Goal: Transaction & Acquisition: Download file/media

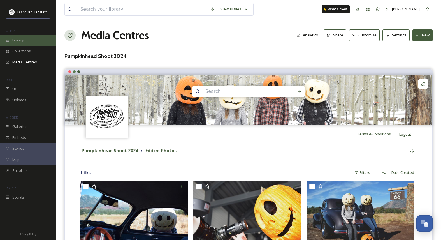
scroll to position [364, 0]
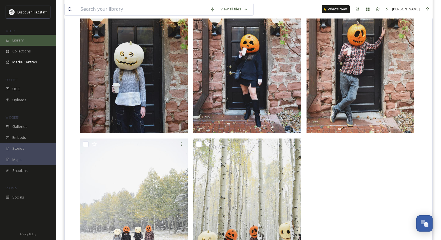
click at [23, 41] on span "Library" at bounding box center [17, 40] width 11 height 5
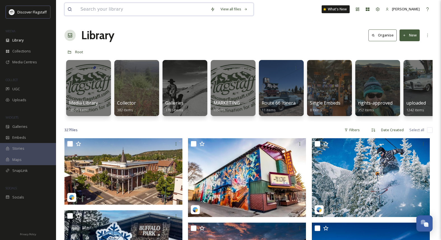
click at [110, 9] on input at bounding box center [143, 9] width 130 height 12
type input "leaf"
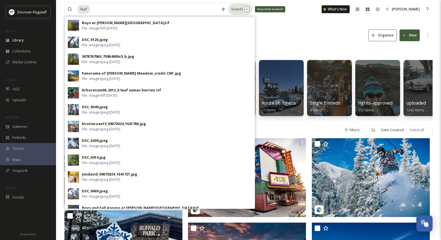
click at [237, 10] on div "Search Press Enter to search" at bounding box center [241, 9] width 24 height 11
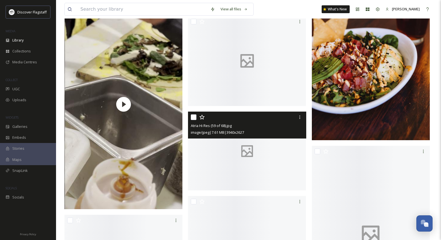
scroll to position [2526, 0]
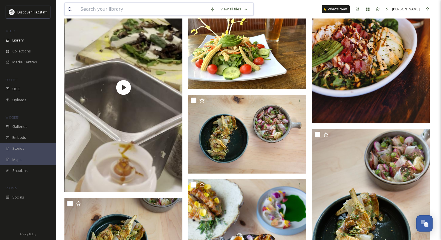
click at [113, 9] on input at bounding box center [143, 9] width 130 height 12
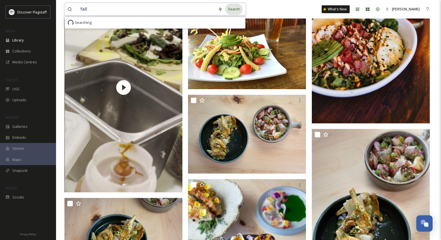
type input "fall"
click at [231, 7] on div "Search" at bounding box center [233, 9] width 17 height 11
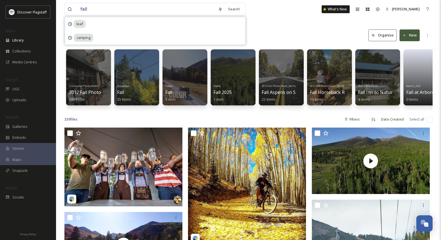
click at [270, 118] on div "339 file s Filters Date Created Select all" at bounding box center [248, 119] width 368 height 11
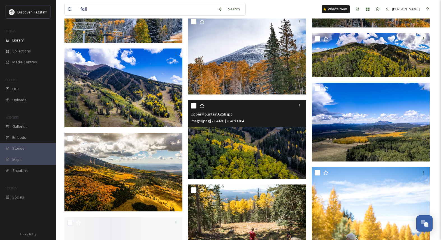
scroll to position [656, 0]
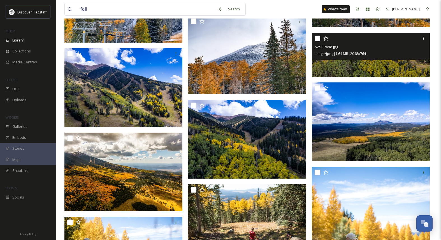
click at [365, 58] on div "AZSBPano.jpg image/jpeg | 1.64 MB | 2048 x 764" at bounding box center [371, 46] width 118 height 27
click at [365, 65] on img at bounding box center [371, 55] width 118 height 44
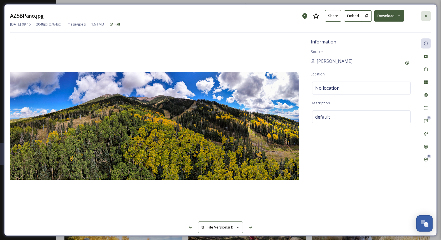
click at [429, 15] on div at bounding box center [426, 16] width 10 height 10
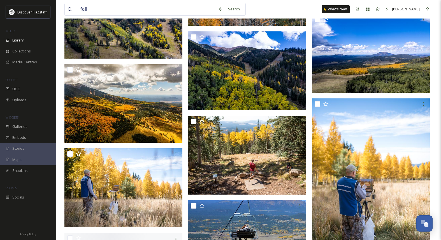
scroll to position [725, 0]
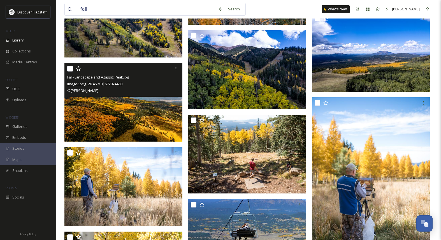
click at [131, 114] on img at bounding box center [123, 102] width 118 height 79
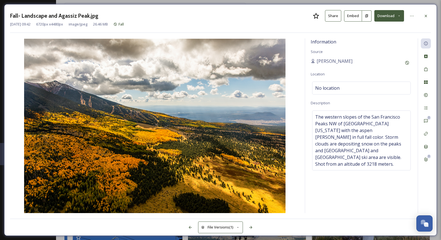
click at [398, 15] on button "Download" at bounding box center [390, 15] width 30 height 11
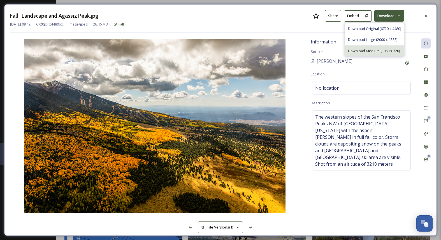
click at [361, 51] on span "Download Medium (1080 x 720)" at bounding box center [374, 50] width 52 height 5
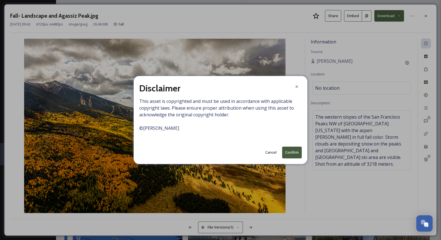
drag, startPoint x: 184, startPoint y: 129, endPoint x: 140, endPoint y: 130, distance: 44.3
click at [140, 130] on span "This asset is copyrighted and must be used in accordance with applicable copyri…" at bounding box center [220, 118] width 163 height 40
copy span "© [PERSON_NAME]"
click at [296, 152] on button "Confirm" at bounding box center [292, 152] width 20 height 11
